Goal: Task Accomplishment & Management: Use online tool/utility

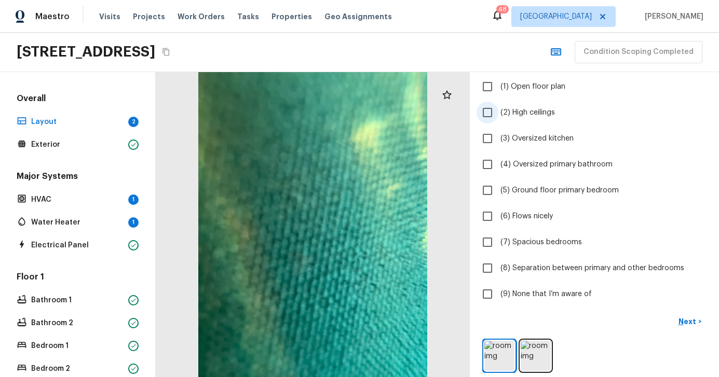
scroll to position [85, 0]
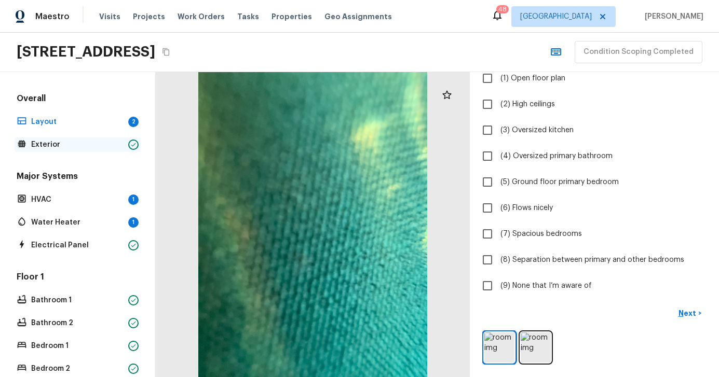
click at [55, 141] on p "Exterior" at bounding box center [77, 145] width 93 height 10
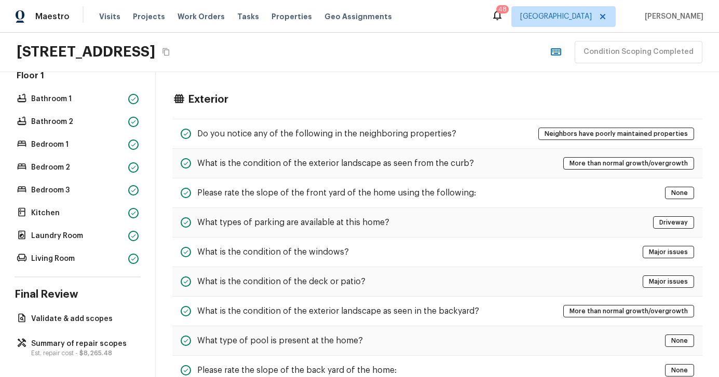
scroll to position [204, 0]
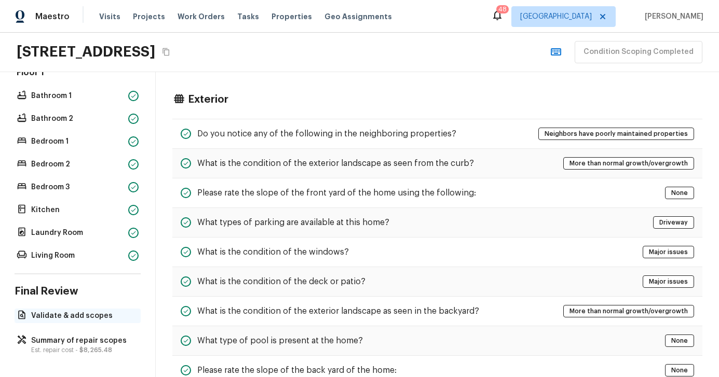
click at [86, 314] on p "Validate & add scopes" at bounding box center [82, 316] width 103 height 10
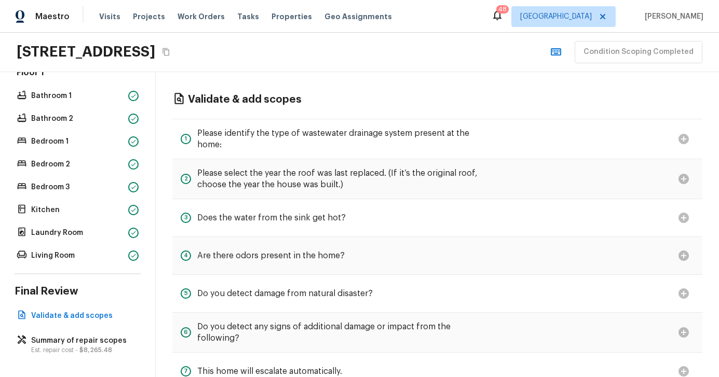
click at [679, 178] on div at bounding box center [683, 179] width 21 height 23
click at [524, 181] on div "2 Please select the year the roof was last replaced. (If it’s the original roof…" at bounding box center [437, 179] width 530 height 40
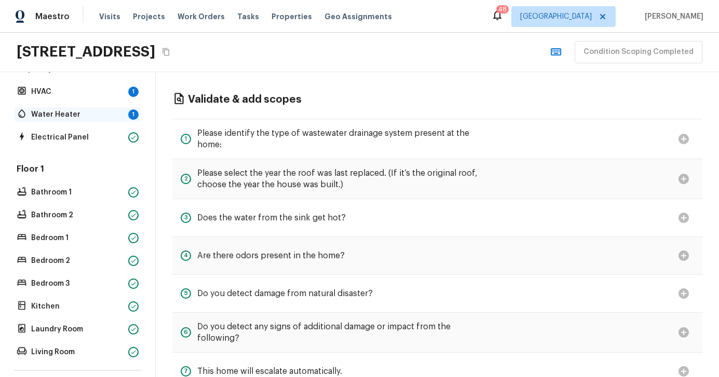
scroll to position [0, 0]
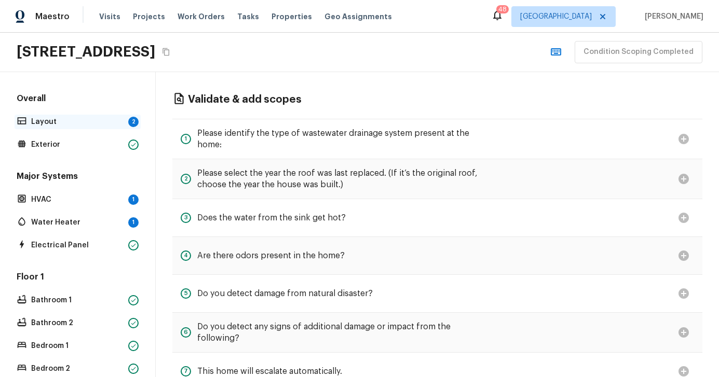
click at [44, 124] on p "Layout" at bounding box center [77, 122] width 93 height 10
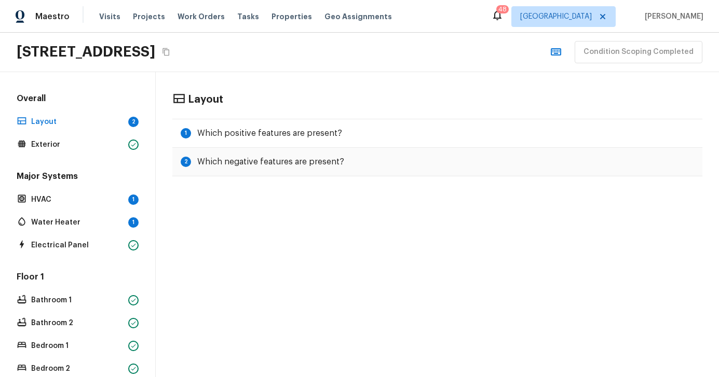
click at [170, 51] on icon "Copy Address" at bounding box center [166, 52] width 8 height 8
click at [277, 13] on span "Properties" at bounding box center [291, 16] width 40 height 10
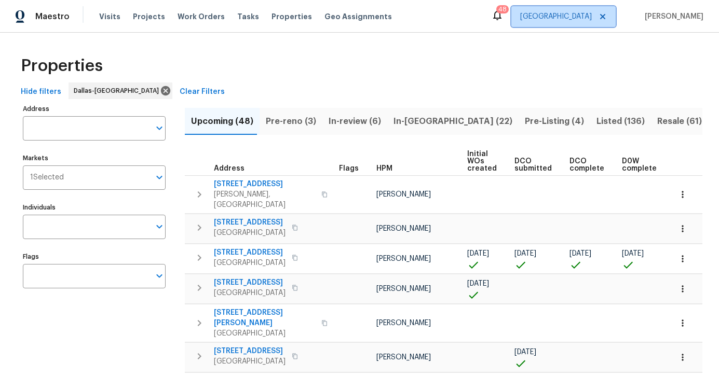
click at [607, 13] on icon at bounding box center [602, 16] width 8 height 8
click at [592, 14] on span "[US_STATE] Other" at bounding box center [556, 16] width 71 height 10
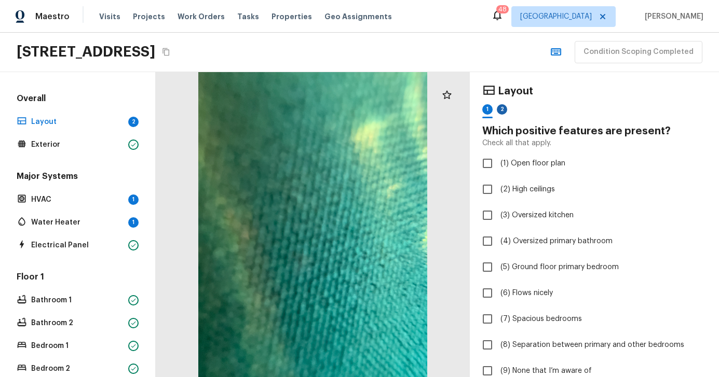
click at [501, 111] on div "2" at bounding box center [502, 109] width 10 height 10
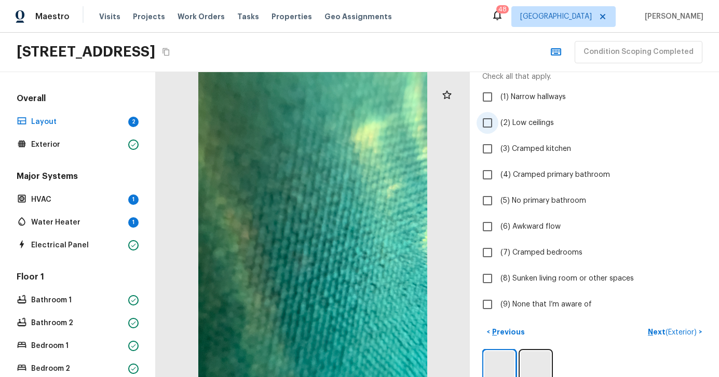
scroll to position [85, 0]
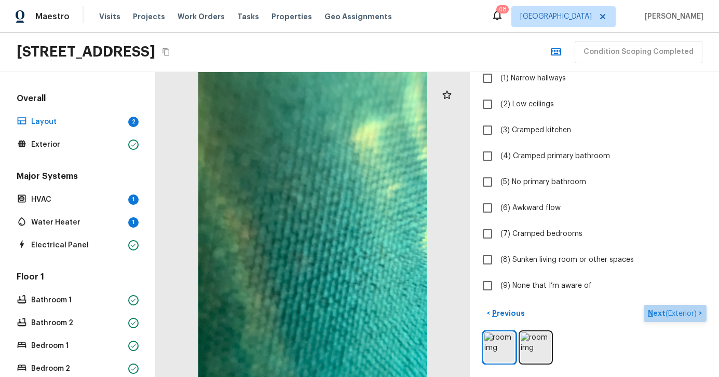
click at [657, 315] on p "Next ( Exterior )" at bounding box center [673, 313] width 51 height 11
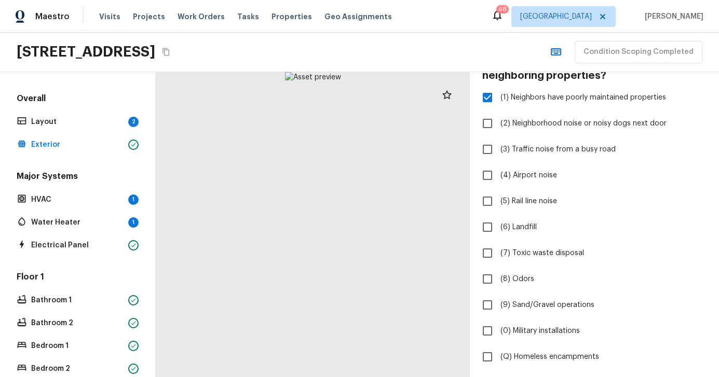
click at [657, 315] on label "(9) Sand/Gravel operations" at bounding box center [587, 305] width 222 height 22
click at [498, 315] on input "(9) Sand/Gravel operations" at bounding box center [487, 305] width 22 height 22
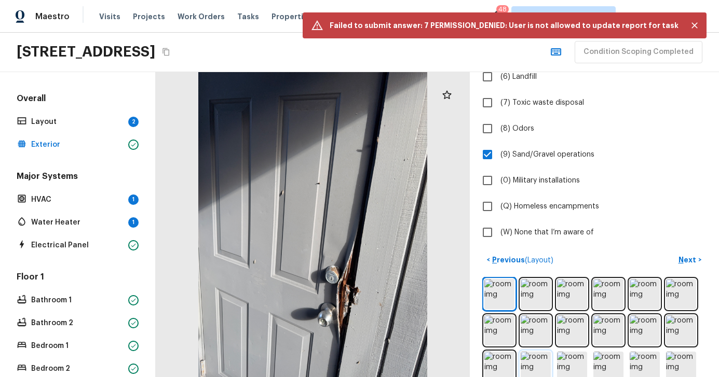
scroll to position [234, 0]
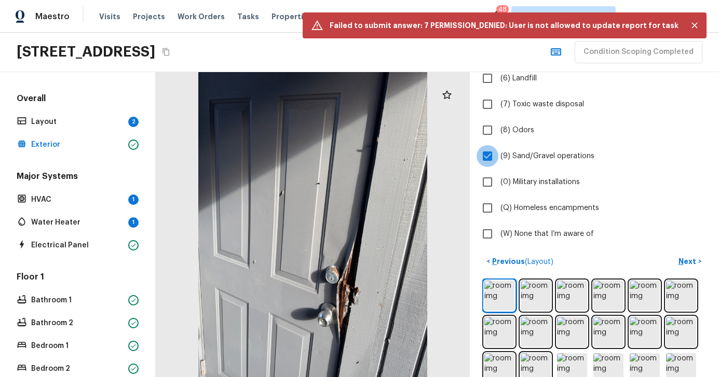
click at [492, 162] on input "(9) Sand/Gravel operations" at bounding box center [487, 156] width 22 height 22
checkbox input "false"
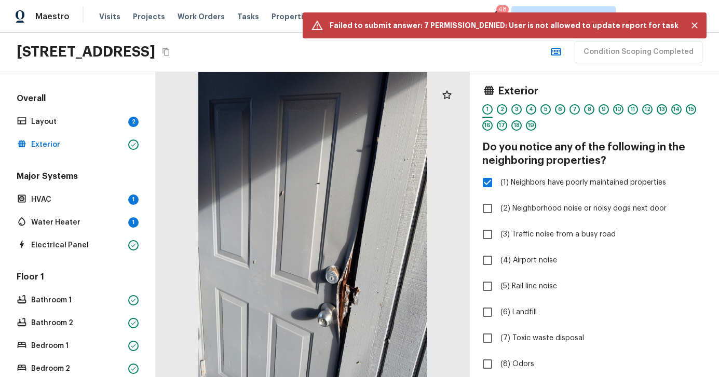
scroll to position [509, 0]
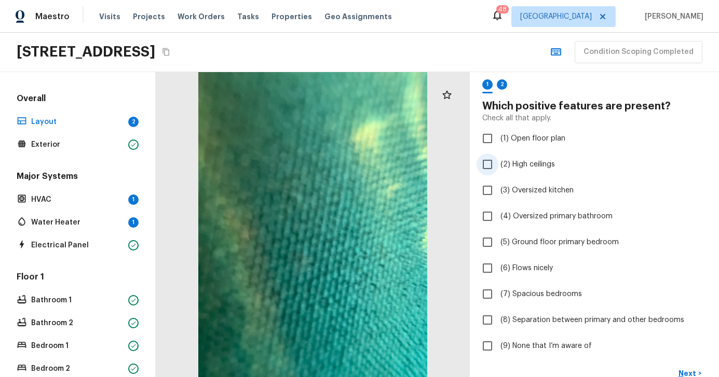
scroll to position [85, 0]
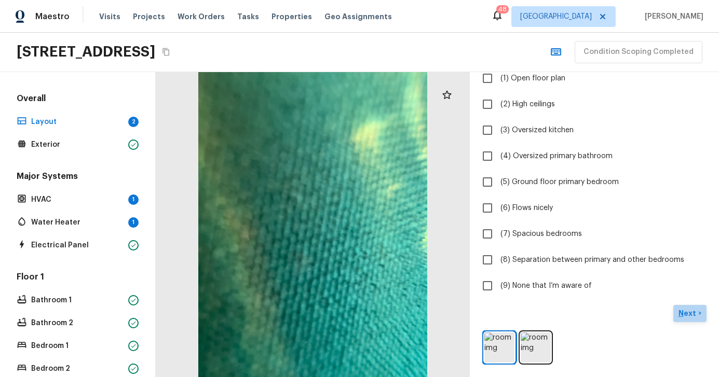
click at [691, 312] on p "Next" at bounding box center [688, 313] width 20 height 10
click at [688, 315] on span "( Exterior )" at bounding box center [680, 313] width 31 height 7
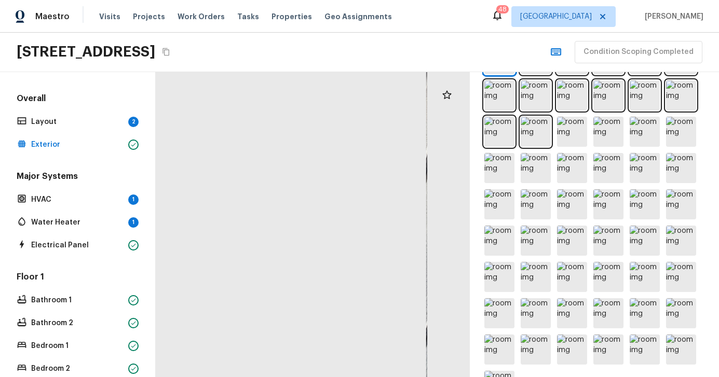
scroll to position [509, 0]
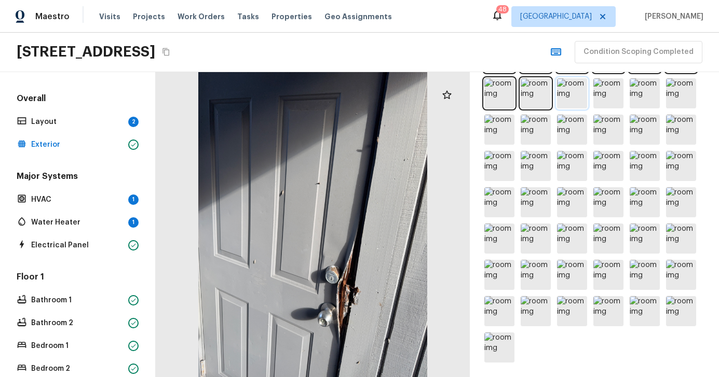
click at [564, 94] on img at bounding box center [572, 93] width 30 height 30
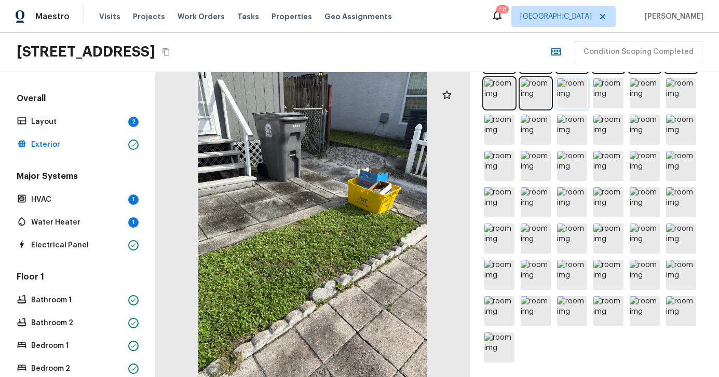
click at [571, 95] on img at bounding box center [572, 93] width 30 height 30
click at [577, 95] on img at bounding box center [572, 93] width 30 height 30
click at [576, 143] on img at bounding box center [572, 130] width 30 height 30
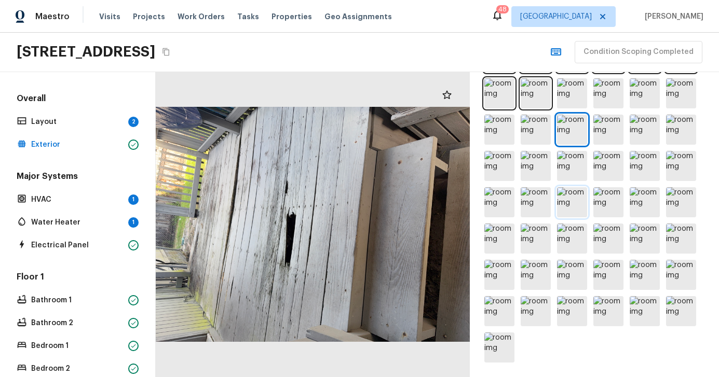
click at [573, 201] on img at bounding box center [572, 202] width 30 height 30
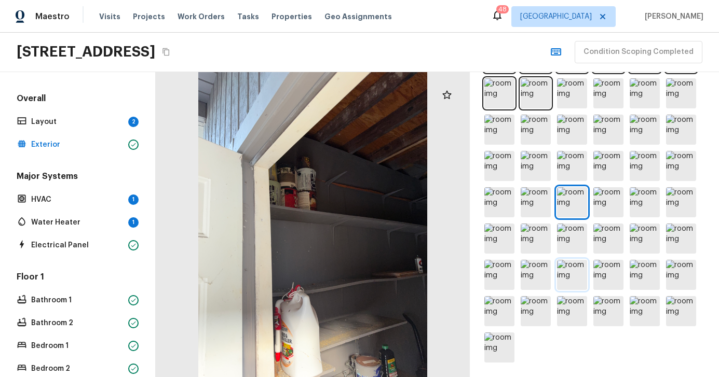
click at [574, 280] on img at bounding box center [572, 275] width 30 height 30
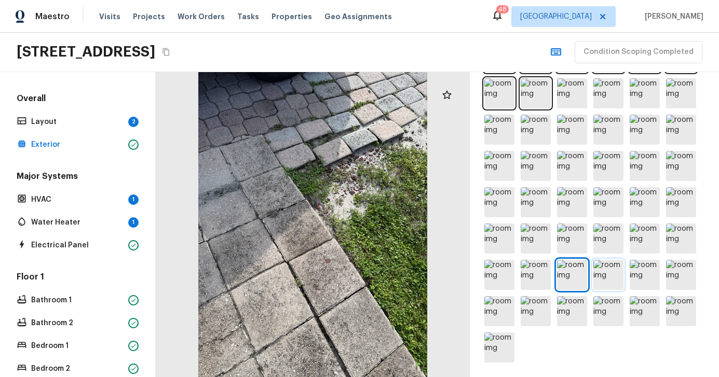
click at [607, 278] on img at bounding box center [608, 275] width 30 height 30
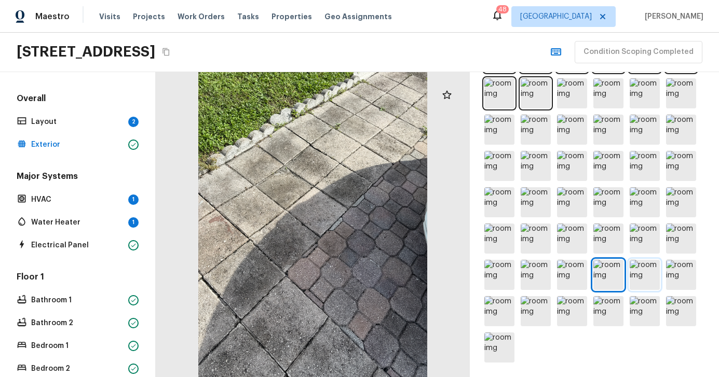
click at [652, 276] on img at bounding box center [645, 275] width 30 height 30
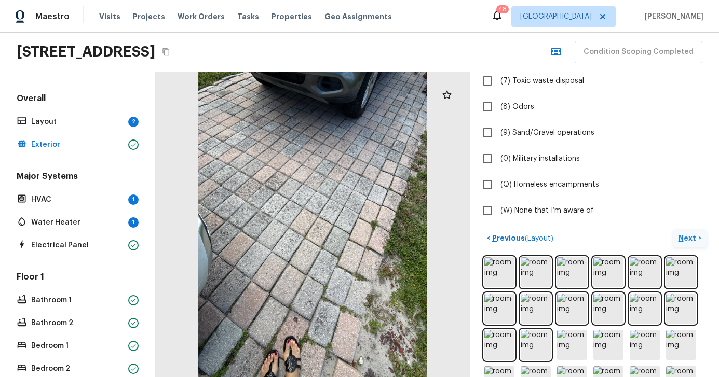
scroll to position [257, 0]
click at [686, 237] on p "Next" at bounding box center [688, 238] width 20 height 10
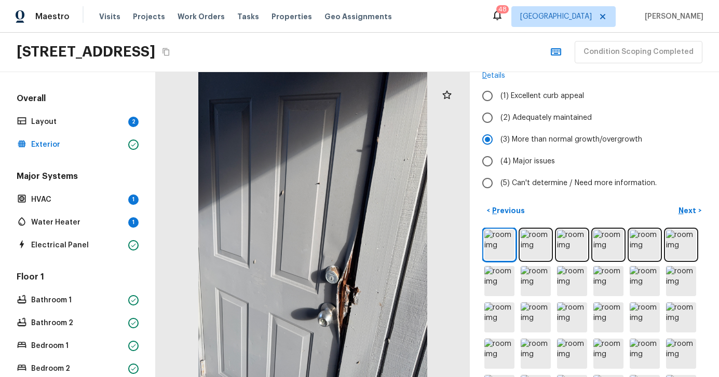
scroll to position [77, 0]
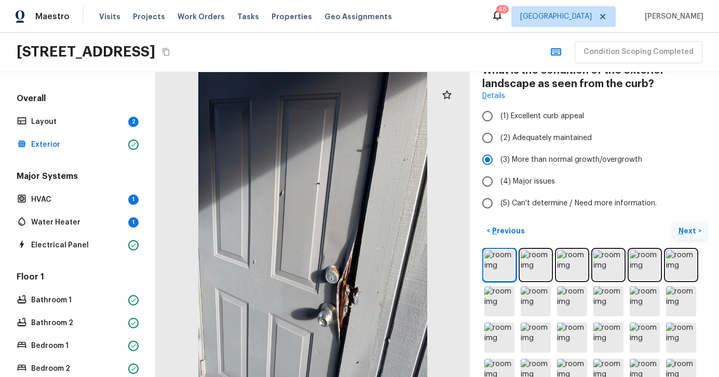
click at [686, 230] on p "Next" at bounding box center [688, 231] width 20 height 10
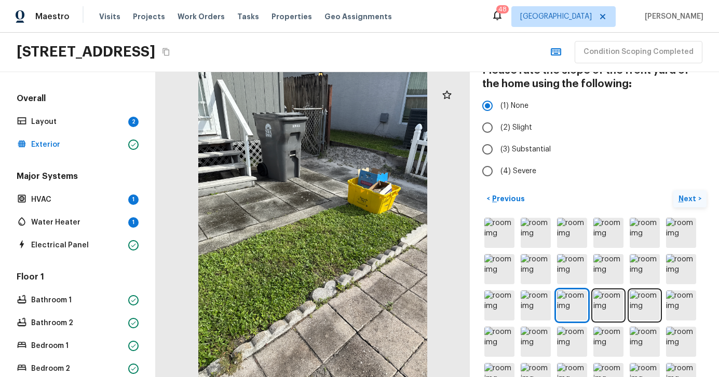
click at [687, 199] on p "Next" at bounding box center [688, 199] width 20 height 10
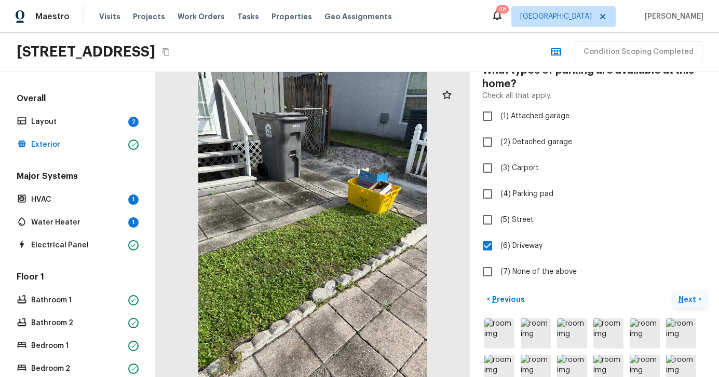
click at [686, 299] on p "Next" at bounding box center [688, 299] width 20 height 10
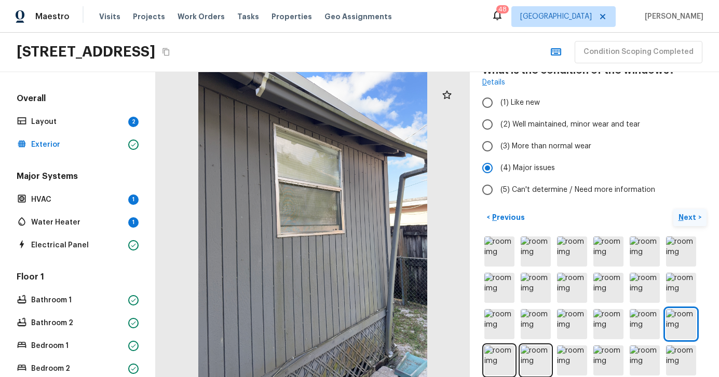
click at [687, 217] on p "Next" at bounding box center [688, 217] width 20 height 10
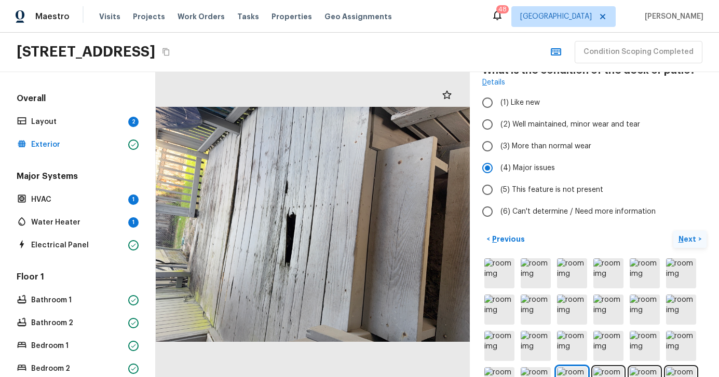
click at [689, 238] on p "Next" at bounding box center [688, 239] width 20 height 10
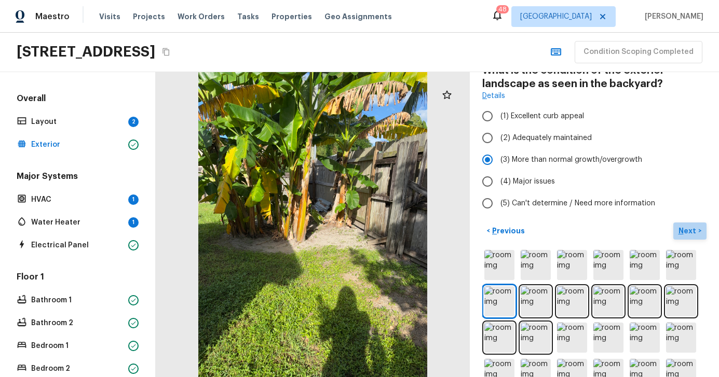
click at [689, 230] on p "Next" at bounding box center [688, 231] width 20 height 10
